Goal: Task Accomplishment & Management: Manage account settings

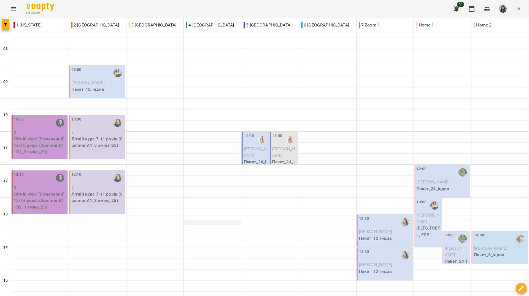
scroll to position [55, 0]
click at [490, 7] on icon "button" at bounding box center [487, 9] width 7 height 7
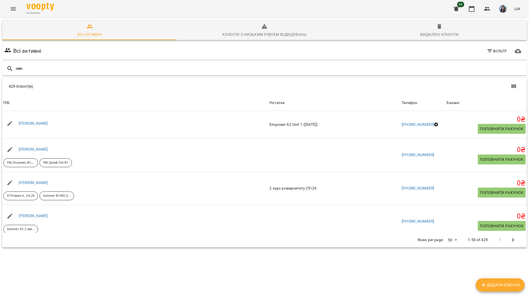
click at [35, 66] on input "text" at bounding box center [269, 68] width 509 height 9
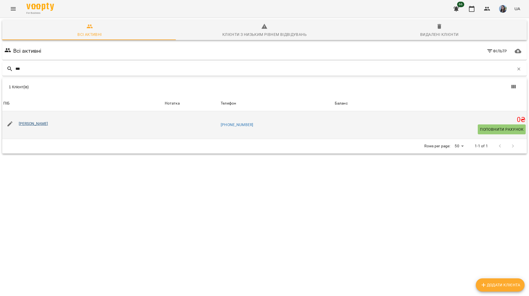
type input "***"
click at [37, 124] on link "Кафтанова Карина" at bounding box center [33, 123] width 29 height 4
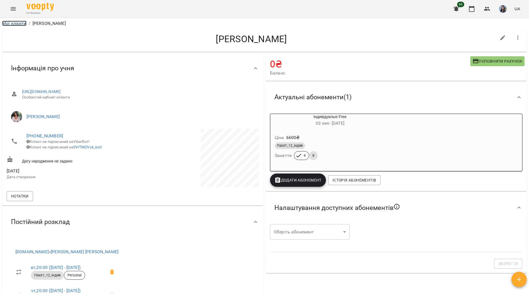
click at [20, 21] on link "Мої клієнти" at bounding box center [14, 23] width 24 height 5
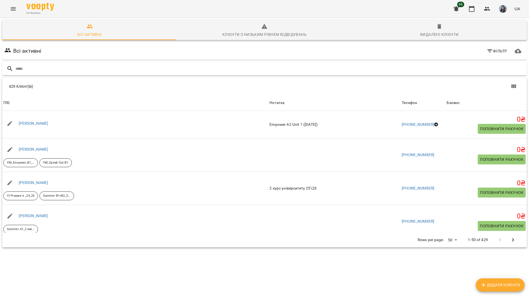
click at [23, 69] on input "text" at bounding box center [269, 68] width 509 height 9
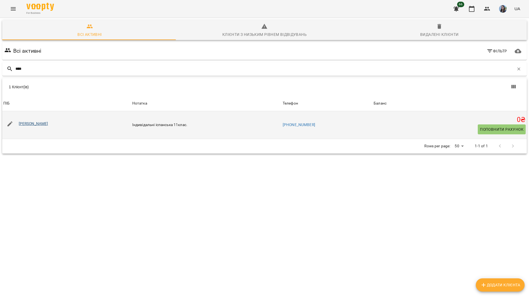
type input "****"
click at [29, 123] on link "Балоха Олексій" at bounding box center [33, 123] width 29 height 4
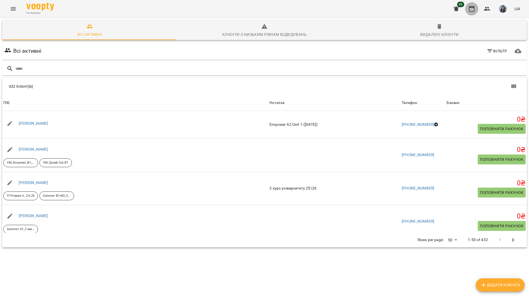
click at [472, 10] on icon "button" at bounding box center [471, 9] width 7 height 7
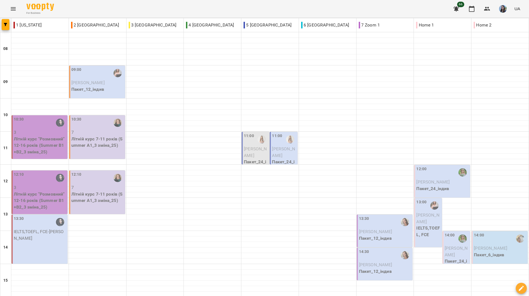
scroll to position [110, 0]
type input "**********"
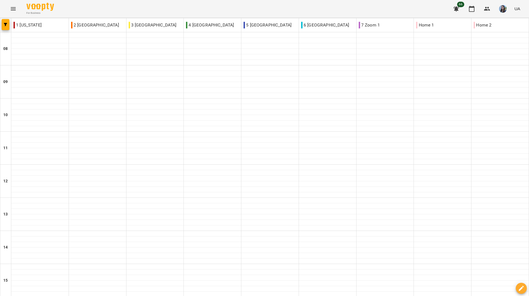
type input "**********"
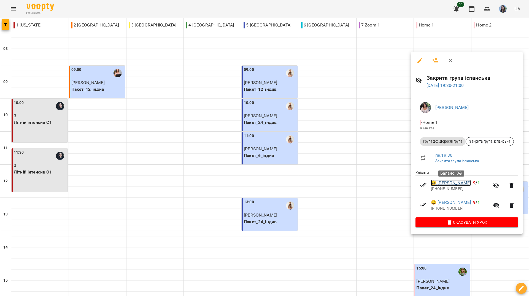
click at [463, 183] on link "😀 Третьяков Юрій" at bounding box center [451, 182] width 40 height 7
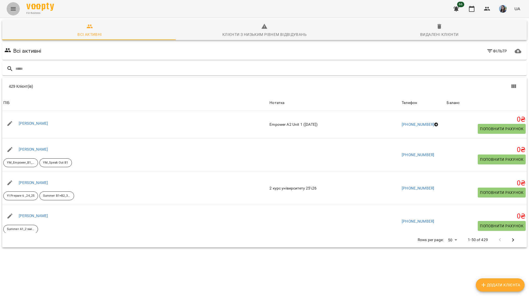
click at [16, 9] on icon "Menu" at bounding box center [13, 9] width 7 height 7
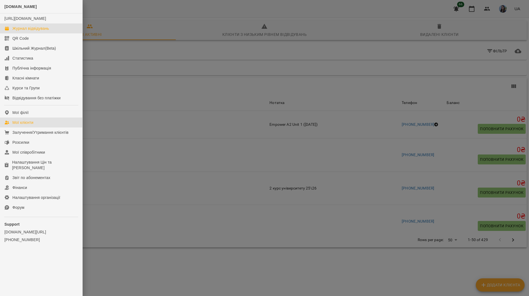
click at [20, 31] on div "Журнал відвідувань" at bounding box center [30, 29] width 37 height 6
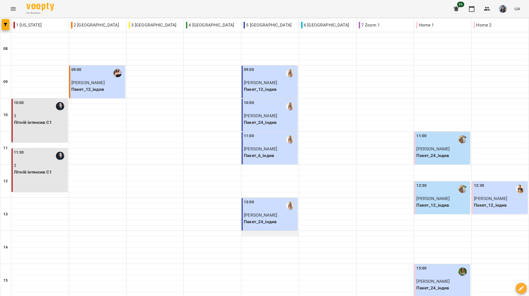
scroll to position [55, 0]
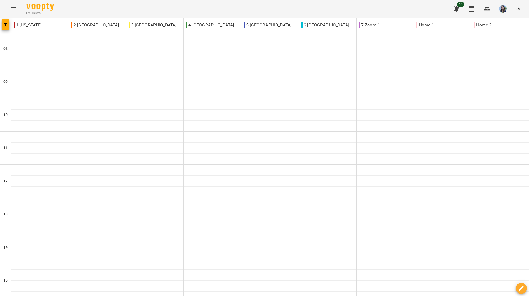
type input "**********"
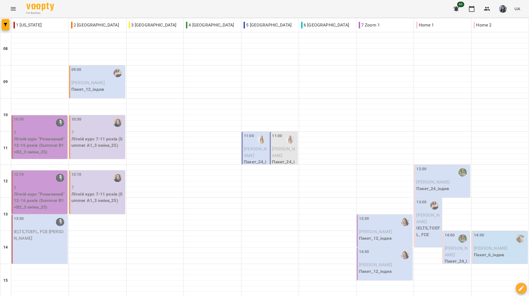
click at [249, 153] on span "[PERSON_NAME]" at bounding box center [255, 152] width 23 height 12
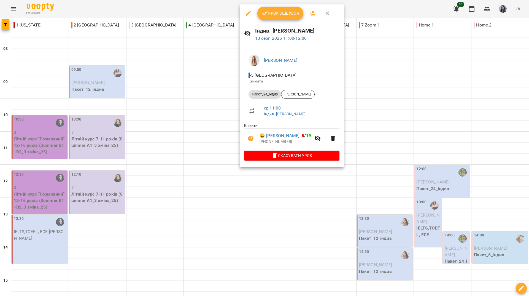
click at [398, 58] on div at bounding box center [264, 148] width 529 height 296
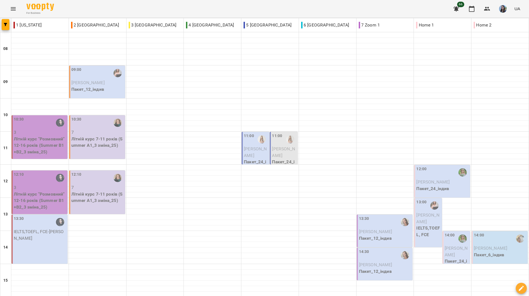
click at [251, 154] on span "[PERSON_NAME]" at bounding box center [255, 152] width 23 height 12
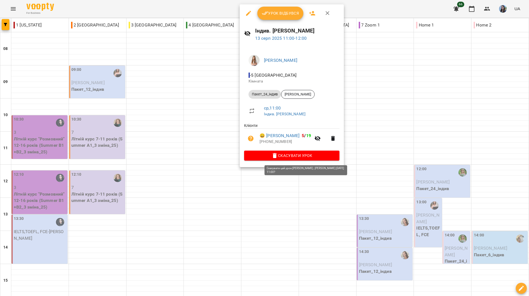
click at [298, 156] on span "Скасувати Урок" at bounding box center [291, 155] width 86 height 7
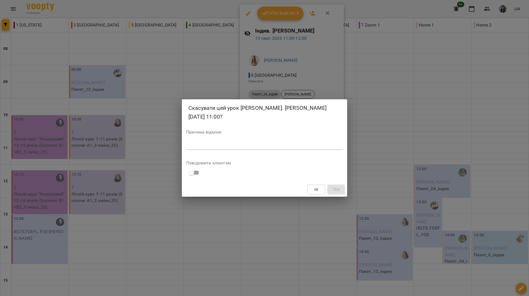
click at [257, 150] on div "Причина відміни *" at bounding box center [264, 141] width 156 height 22
click at [256, 145] on textarea at bounding box center [264, 144] width 156 height 5
type textarea "*"
click at [332, 188] on span "Так" at bounding box center [336, 189] width 9 height 7
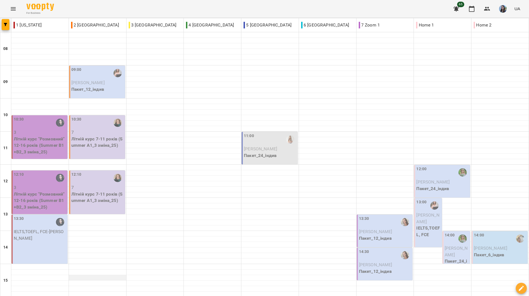
scroll to position [203, 0]
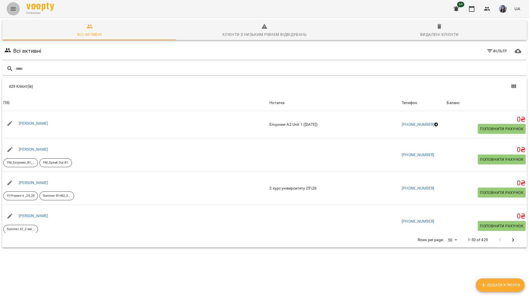
click at [16, 12] on icon "Menu" at bounding box center [13, 9] width 7 height 7
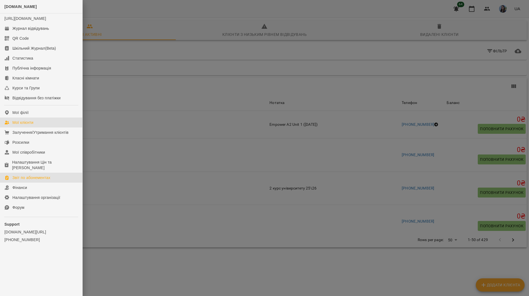
click at [49, 179] on div "Звіт по абонементах" at bounding box center [31, 178] width 38 height 6
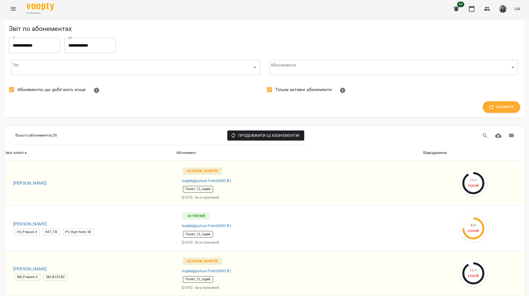
scroll to position [716, 0]
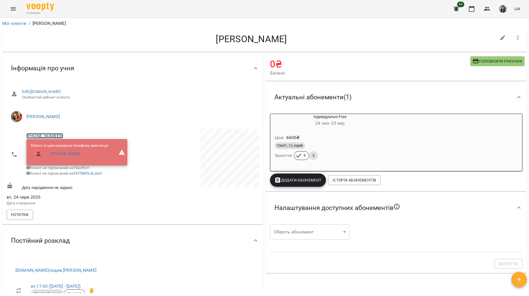
click at [45, 134] on link "+380967215072" at bounding box center [44, 135] width 37 height 5
click at [66, 146] on img at bounding box center [67, 146] width 8 height 8
